Goal: Task Accomplishment & Management: Manage account settings

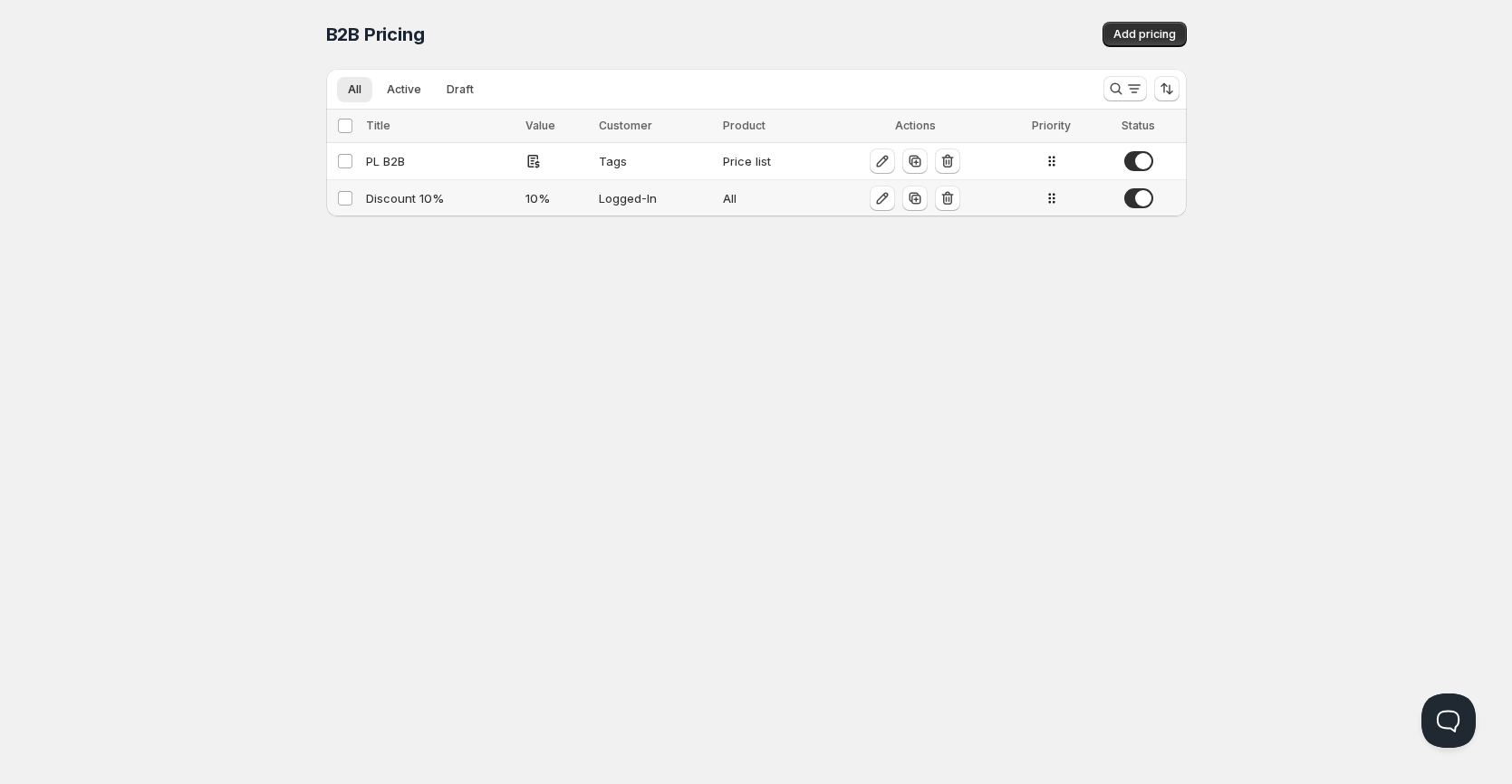
click at [585, 202] on div "10 %" at bounding box center [556, 199] width 63 height 18
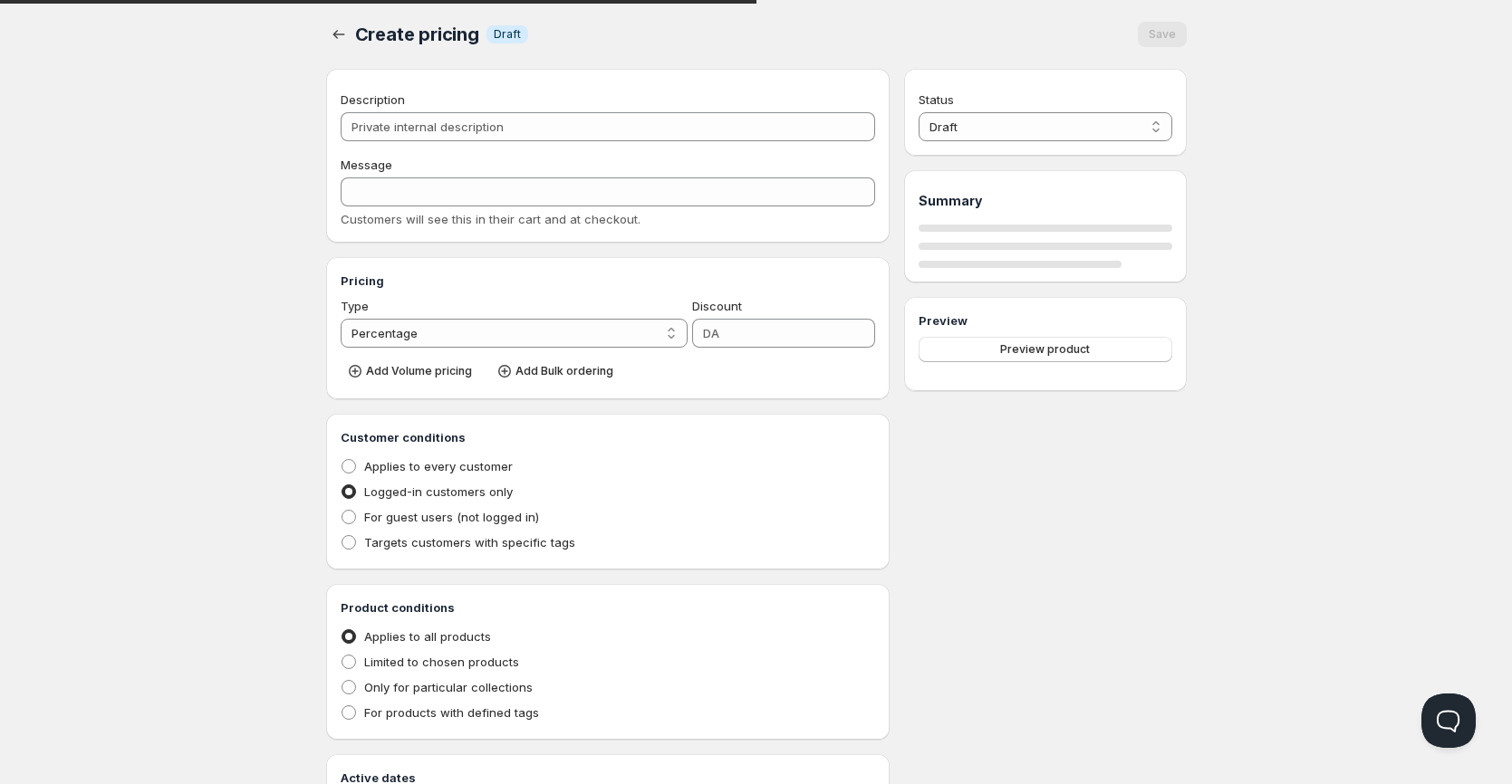
type input "Discount 10%"
type input "DISCOUNT_10%"
type input "10"
radio input "true"
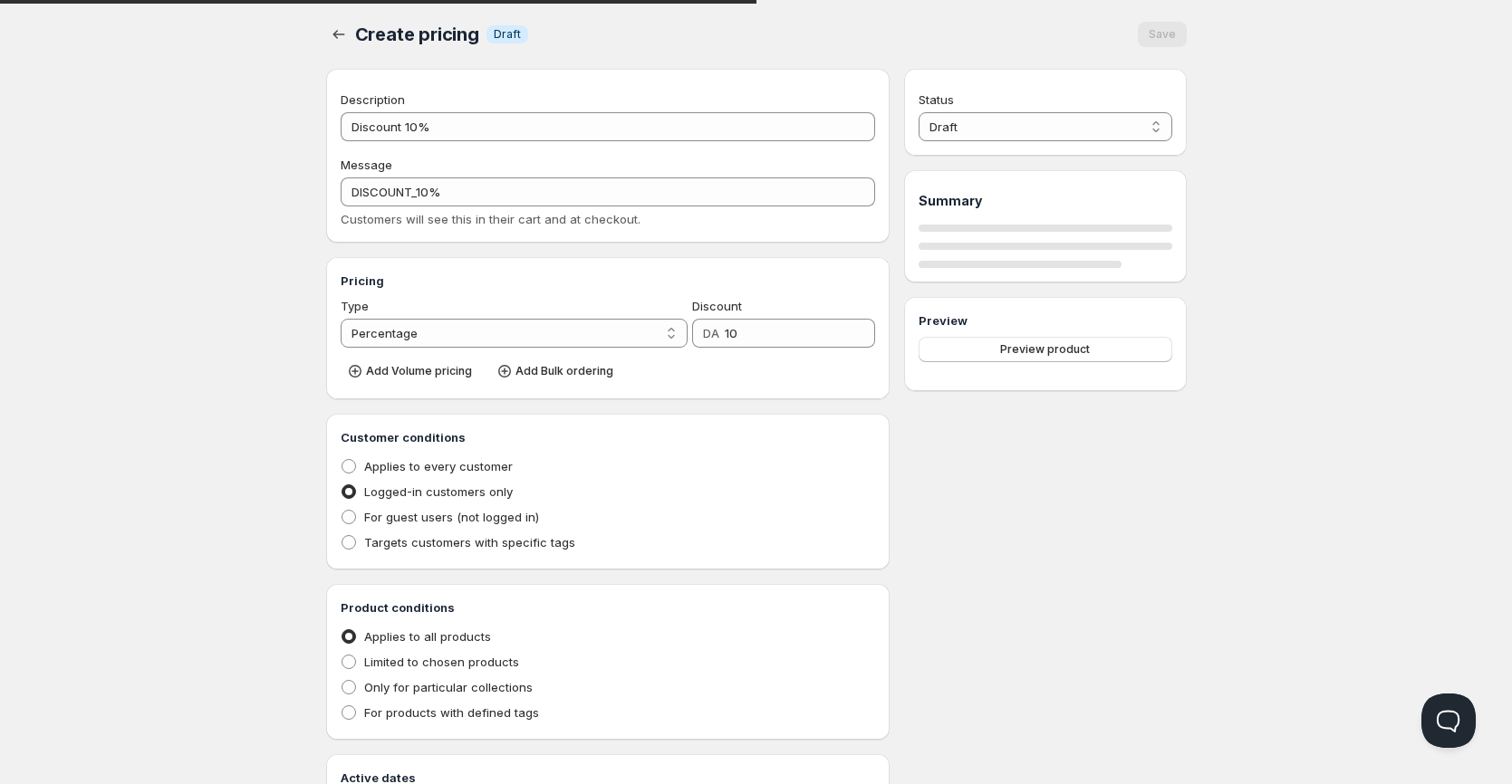
select select "1"
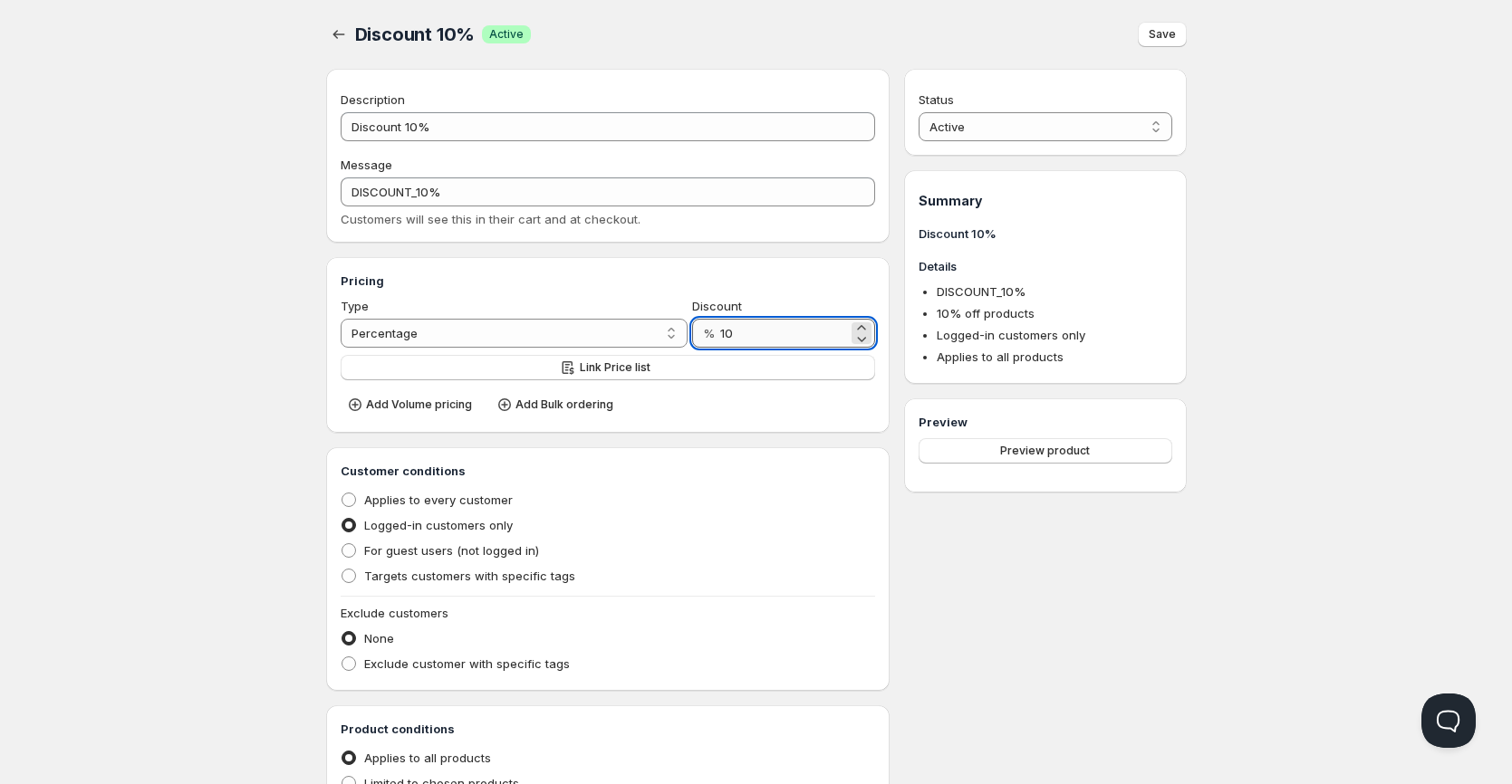
click at [790, 343] on input "10" at bounding box center [784, 334] width 128 height 29
type input "20"
